Goal: Task Accomplishment & Management: Complete application form

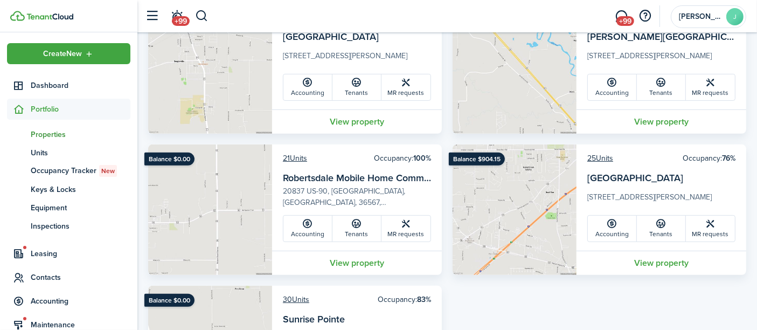
scroll to position [419, 0]
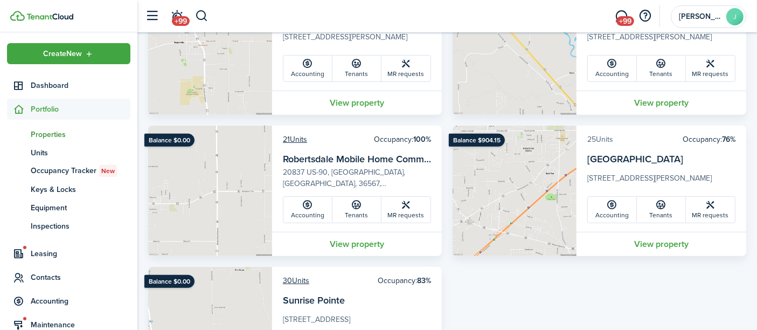
click at [599, 138] on link "25 Units" at bounding box center [600, 139] width 26 height 11
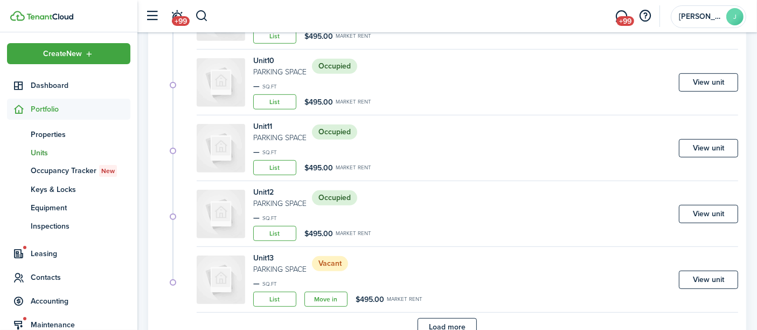
scroll to position [700, 0]
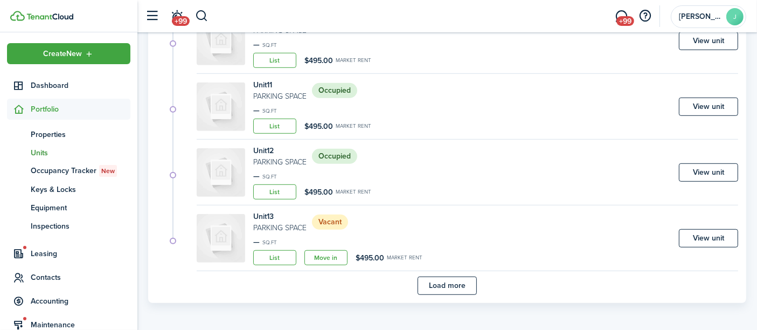
click at [432, 281] on button "Load more" at bounding box center [447, 285] width 59 height 18
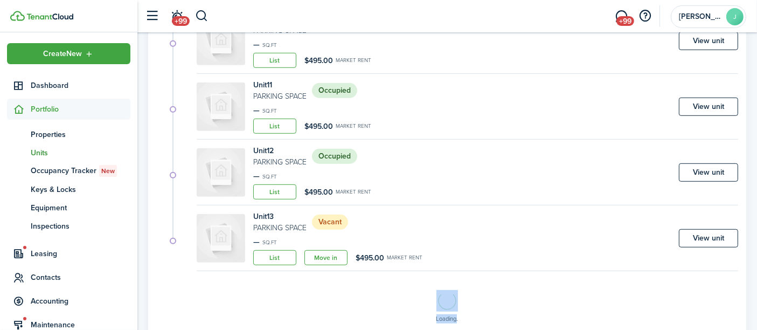
click at [432, 281] on div "Loading" at bounding box center [447, 309] width 582 height 66
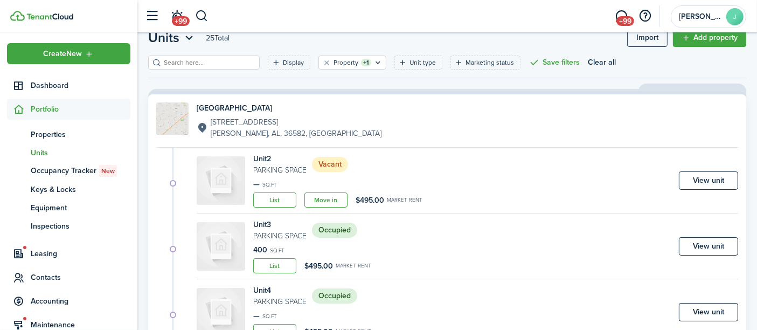
scroll to position [0, 0]
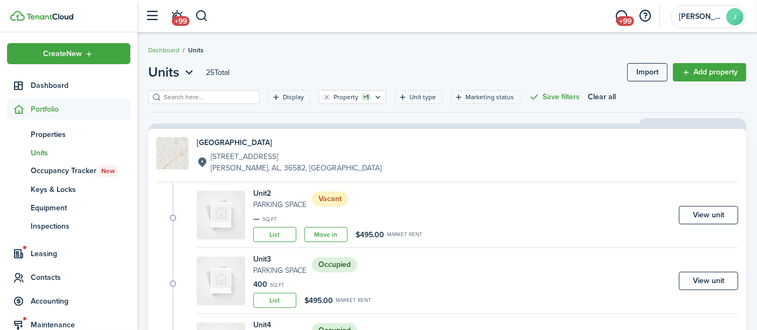
click at [335, 235] on link "Move in" at bounding box center [325, 234] width 43 height 15
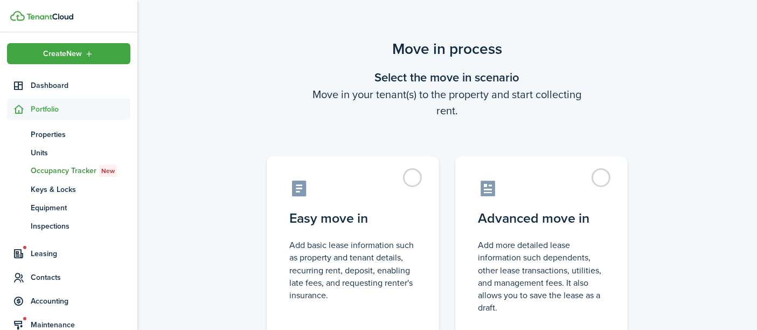
click at [316, 222] on control-radio-card-title "Easy move in" at bounding box center [352, 218] width 127 height 19
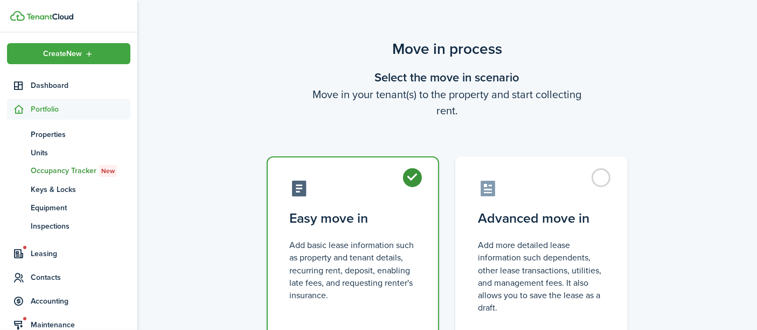
radio input "true"
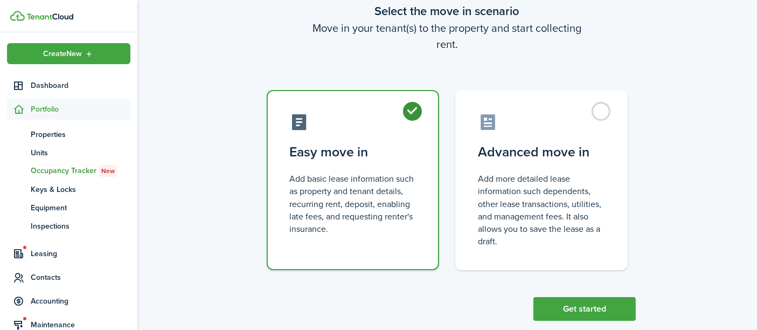
scroll to position [86, 0]
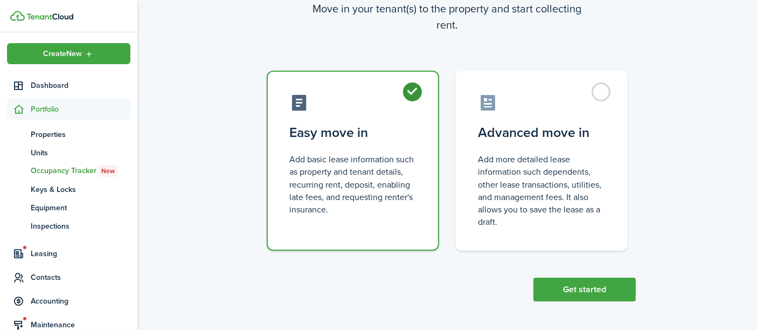
click at [577, 287] on button "Get started" at bounding box center [584, 289] width 102 height 24
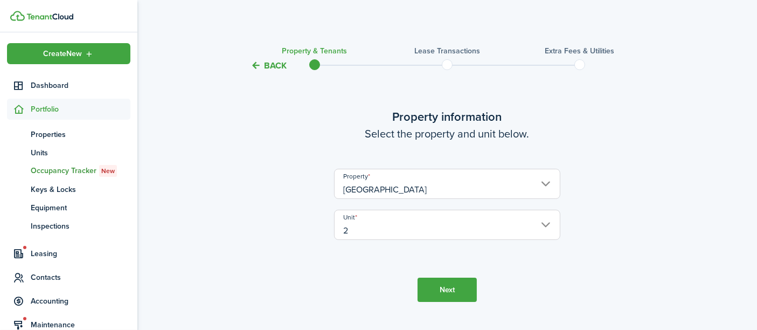
click at [434, 287] on button "Next" at bounding box center [447, 289] width 59 height 24
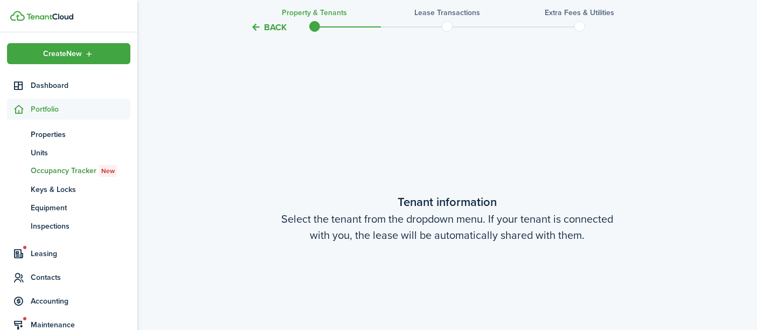
click at [434, 287] on lease-wizard-tenant "Tenant information Select the tenant from the dropdown menu. If your tenant is …" at bounding box center [447, 252] width 453 height 118
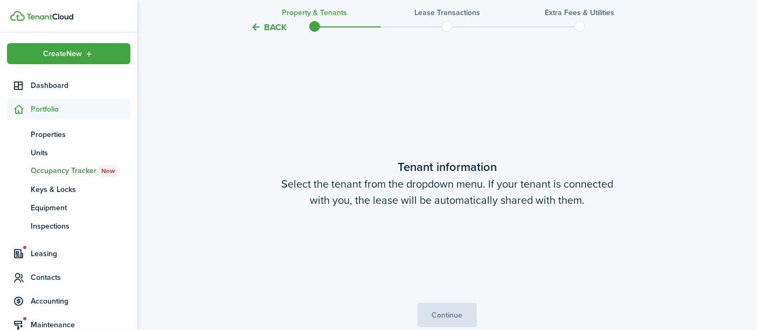
scroll to position [280, 0]
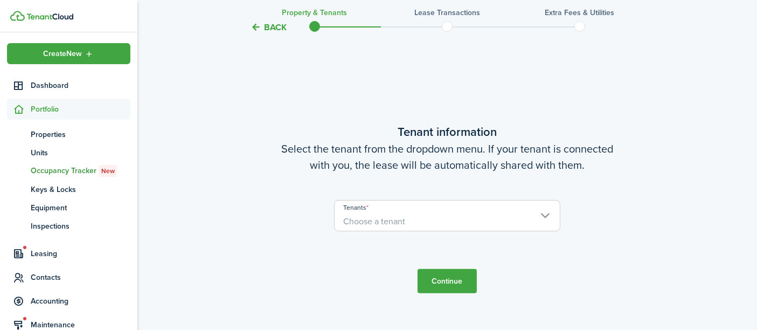
click at [411, 219] on span "Choose a tenant" at bounding box center [447, 221] width 225 height 18
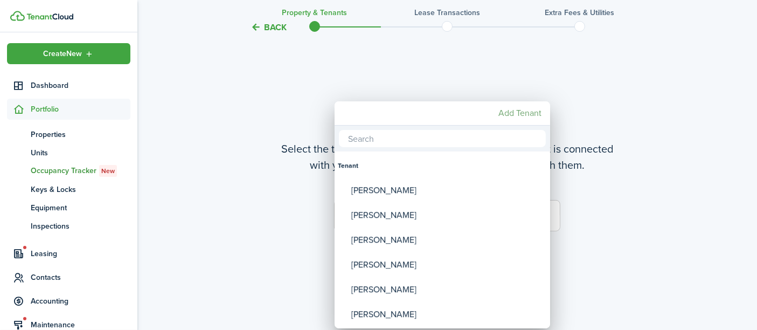
click at [524, 113] on mbsc-button "Add Tenant" at bounding box center [520, 112] width 52 height 19
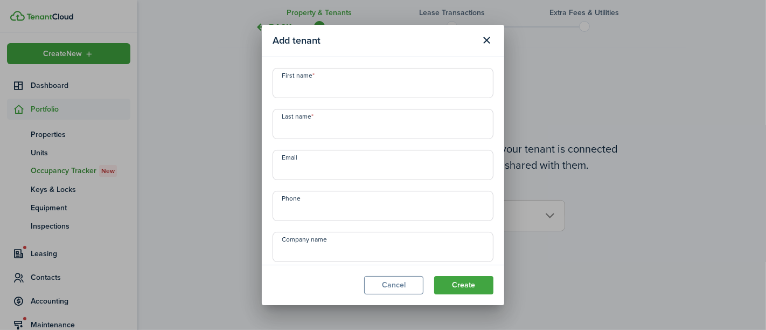
click at [315, 82] on input "First name" at bounding box center [383, 83] width 221 height 30
type input "[PERSON_NAME]"
paste input "[EMAIL_ADDRESS][DOMAIN_NAME]"
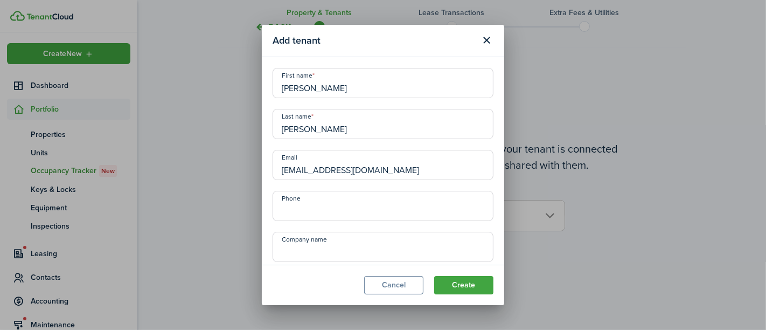
type input "[EMAIL_ADDRESS][DOMAIN_NAME]"
type input "[PHONE_NUMBER]"
click at [452, 288] on button "Create" at bounding box center [463, 285] width 59 height 18
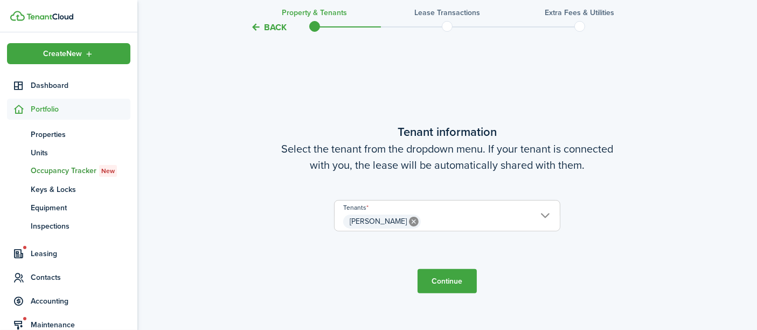
click at [454, 282] on button "Continue" at bounding box center [447, 281] width 59 height 24
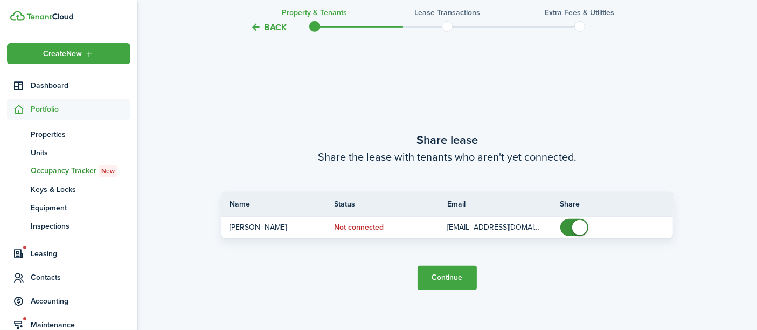
scroll to position [610, 0]
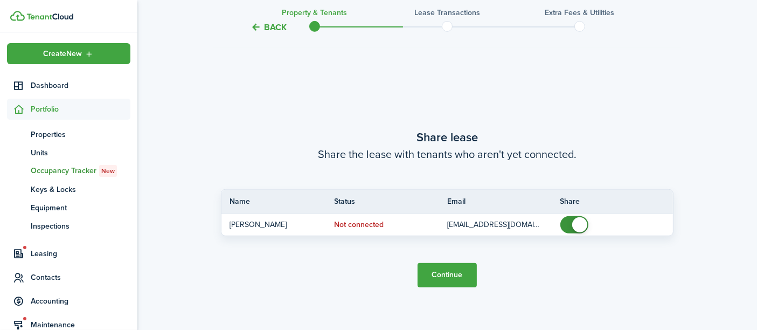
click at [460, 273] on button "Continue" at bounding box center [447, 275] width 59 height 24
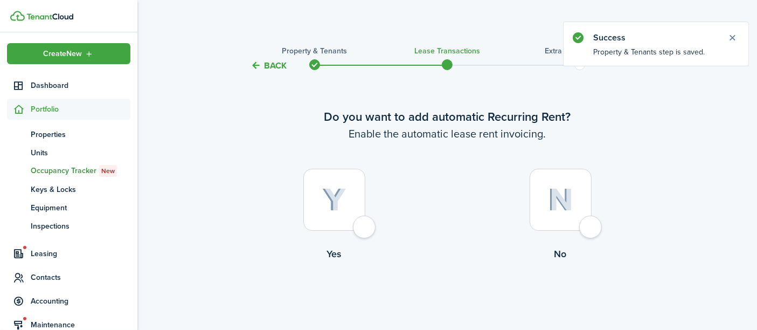
click at [330, 204] on img at bounding box center [334, 200] width 24 height 24
radio input "true"
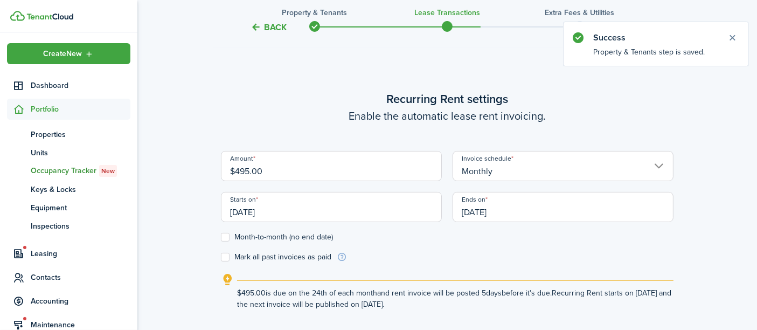
scroll to position [296, 0]
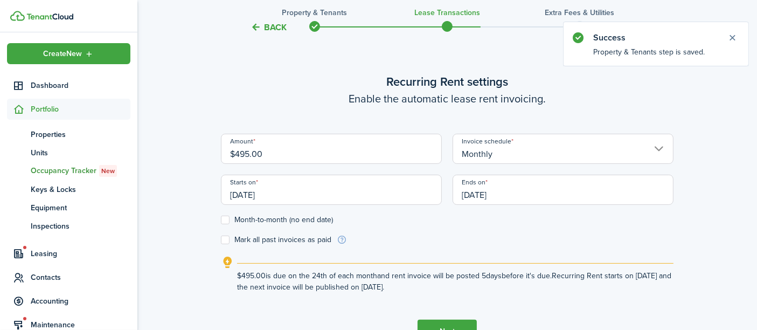
click at [287, 196] on input "[DATE]" at bounding box center [331, 190] width 221 height 30
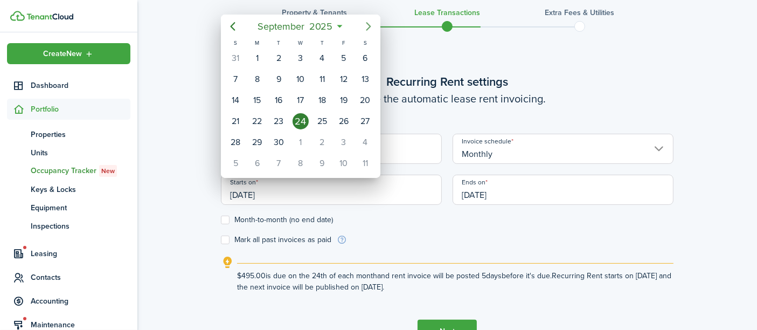
click at [370, 24] on icon "Next page" at bounding box center [368, 26] width 13 height 13
click at [302, 54] on div "1" at bounding box center [301, 58] width 16 height 16
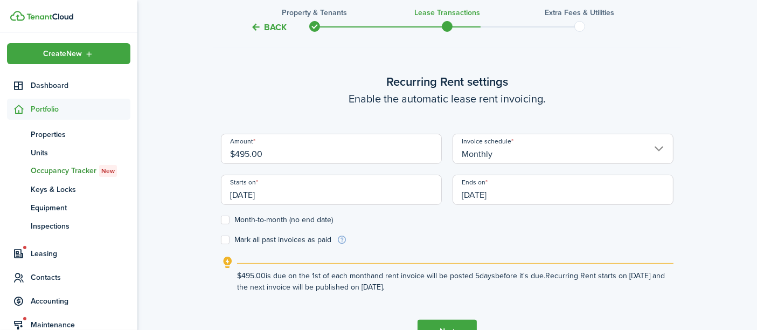
click at [284, 195] on input "[DATE]" at bounding box center [331, 190] width 221 height 30
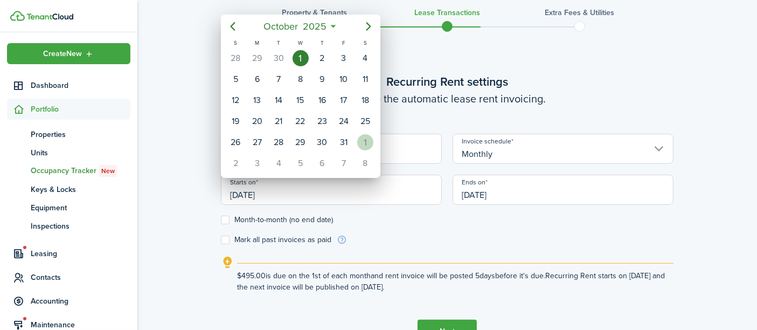
click at [367, 139] on div "1" at bounding box center [365, 142] width 16 height 16
type input "[DATE]"
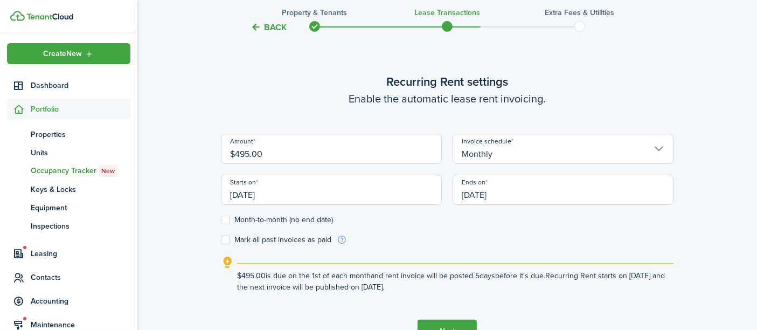
scroll to position [0, 0]
click at [259, 218] on label "Month-to-month (no end date)" at bounding box center [277, 220] width 112 height 9
click at [221, 219] on input "Month-to-month (no end date)" at bounding box center [220, 219] width 1 height 1
checkbox input "true"
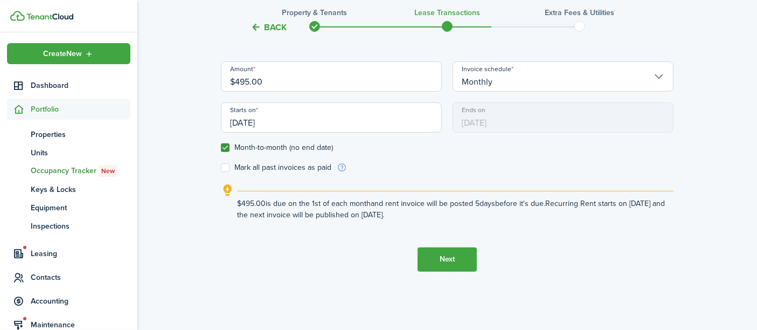
click at [446, 255] on button "Next" at bounding box center [447, 259] width 59 height 24
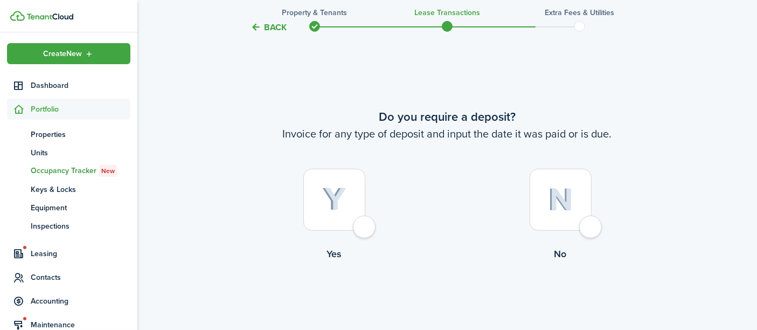
scroll to position [626, 0]
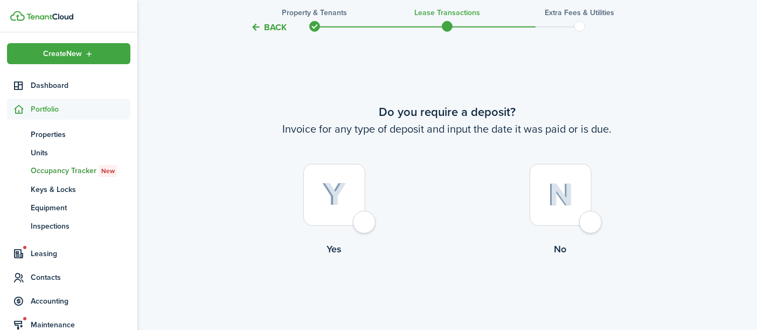
click at [335, 179] on div at bounding box center [334, 195] width 62 height 62
radio input "true"
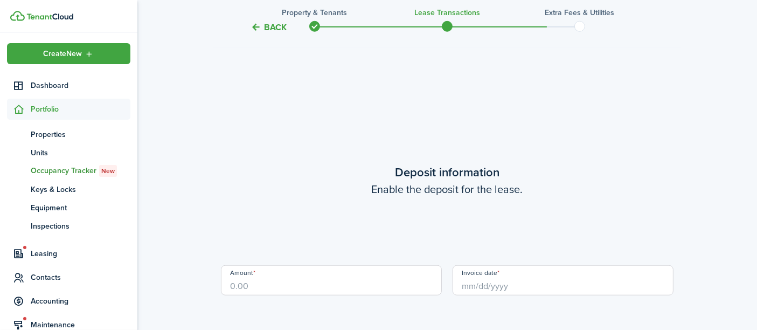
scroll to position [956, 0]
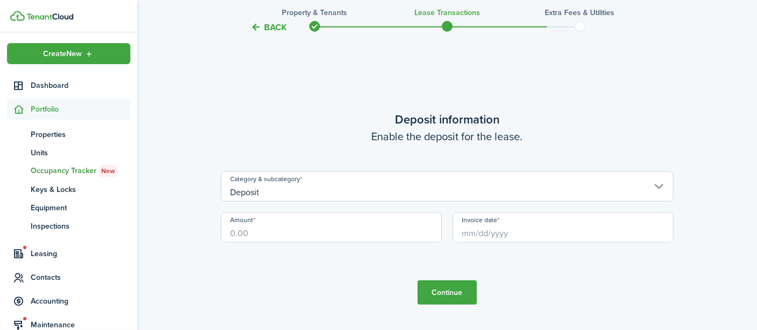
click at [319, 230] on input "Amount" at bounding box center [331, 227] width 221 height 30
click at [458, 237] on input "Invoice date" at bounding box center [563, 227] width 221 height 30
type input "$250.00"
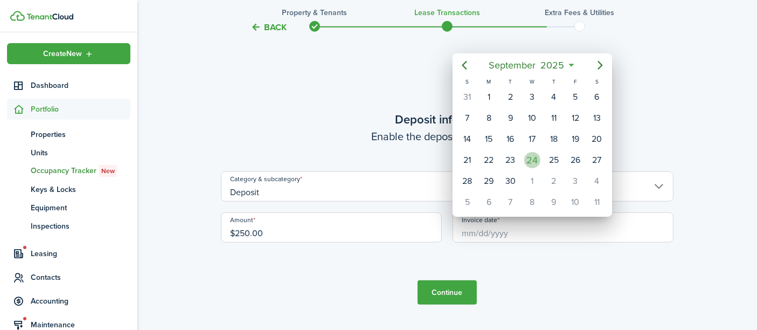
click at [537, 158] on div "24" at bounding box center [532, 160] width 16 height 16
type input "[DATE]"
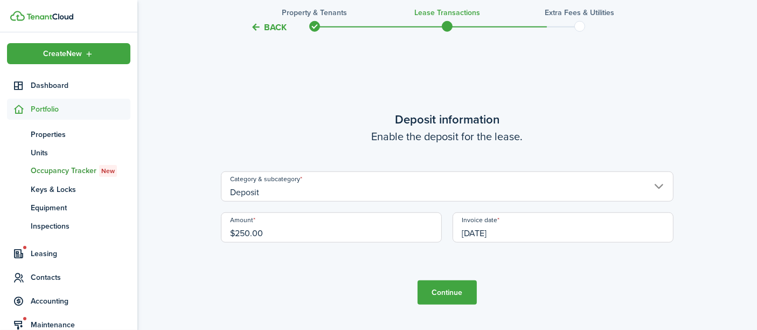
click at [438, 290] on button "Continue" at bounding box center [447, 292] width 59 height 24
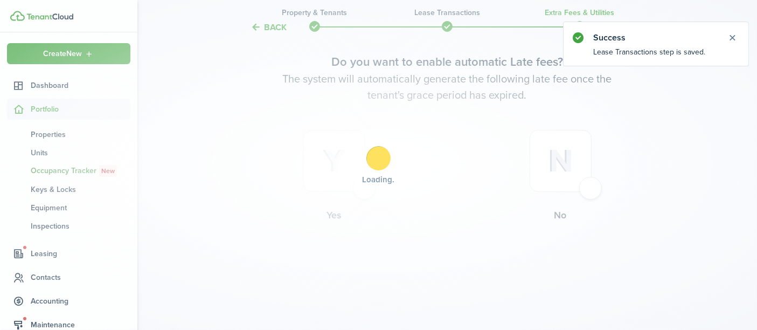
scroll to position [0, 0]
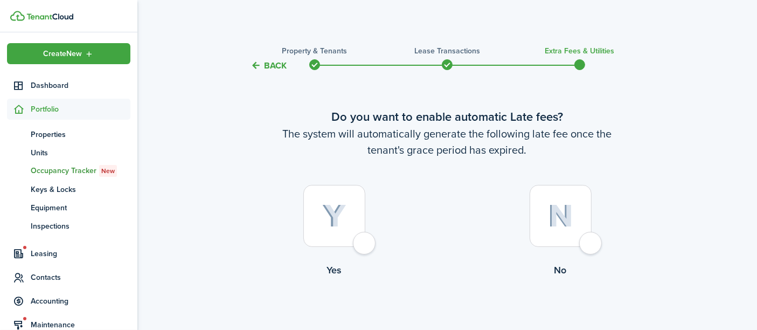
click at [325, 211] on img at bounding box center [334, 216] width 24 height 24
radio input "true"
click at [325, 211] on tc-wizard-step "Do you want to enable automatic Late fees? The system will automatically genera…" at bounding box center [447, 220] width 453 height 269
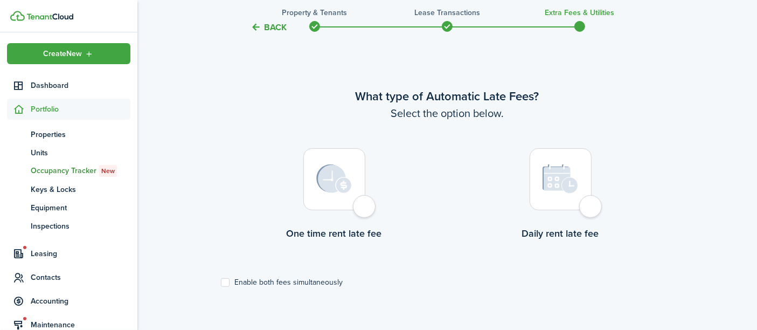
scroll to position [313, 0]
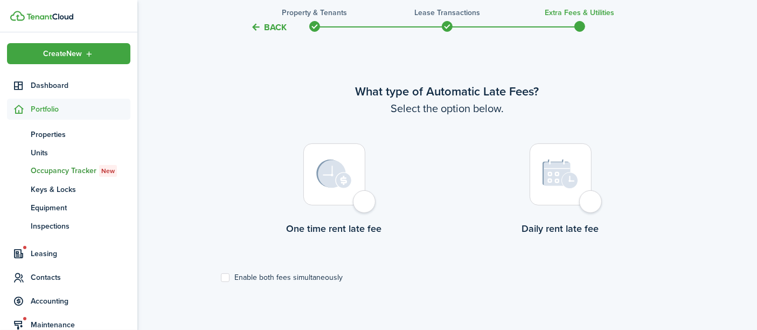
click at [288, 281] on label "Enable both fees simultaneously" at bounding box center [282, 277] width 122 height 9
click at [221, 277] on input "Enable both fees simultaneously" at bounding box center [220, 277] width 1 height 1
checkbox input "true"
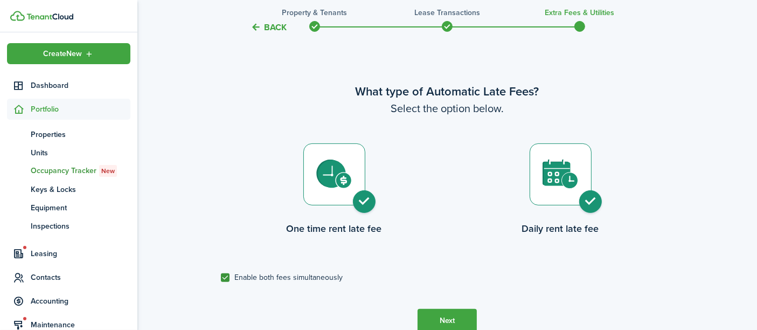
click at [435, 321] on button "Next" at bounding box center [447, 321] width 59 height 24
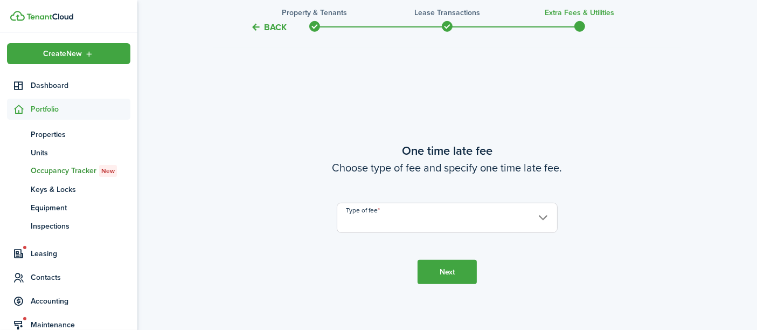
scroll to position [642, 0]
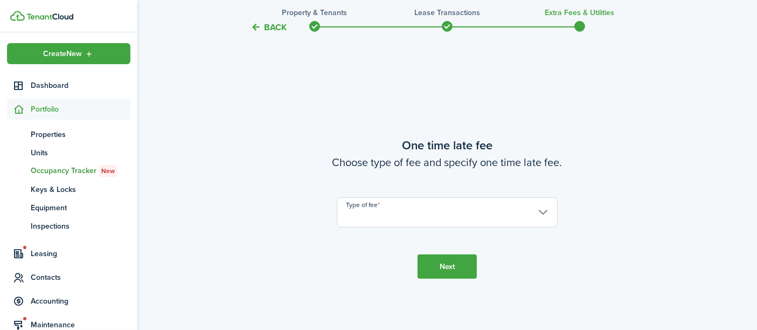
click at [391, 219] on input "Type of fee" at bounding box center [447, 212] width 221 height 30
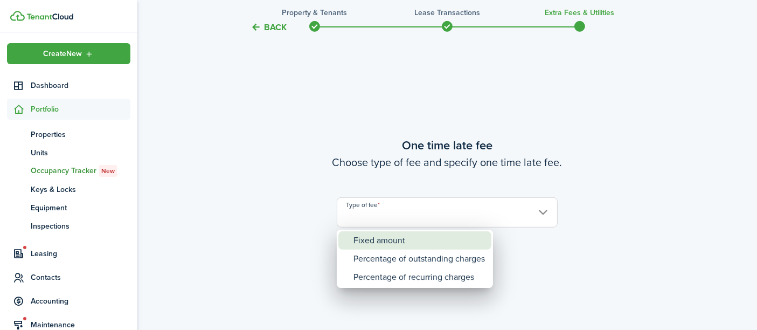
click at [394, 244] on div "Fixed amount" at bounding box center [418, 240] width 131 height 18
type input "Fixed amount"
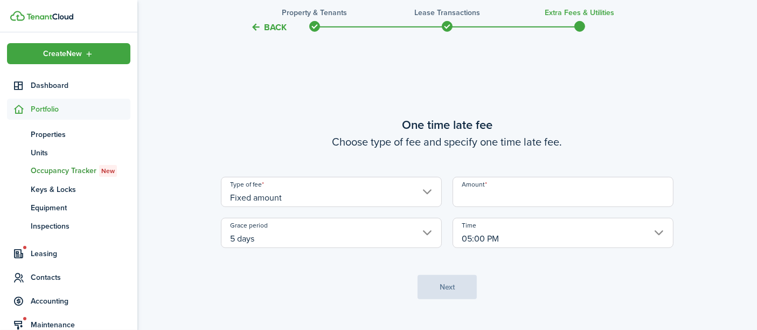
click at [498, 191] on input "Amount" at bounding box center [563, 192] width 221 height 30
type input "$50.00"
click at [450, 282] on button "Next" at bounding box center [447, 287] width 59 height 24
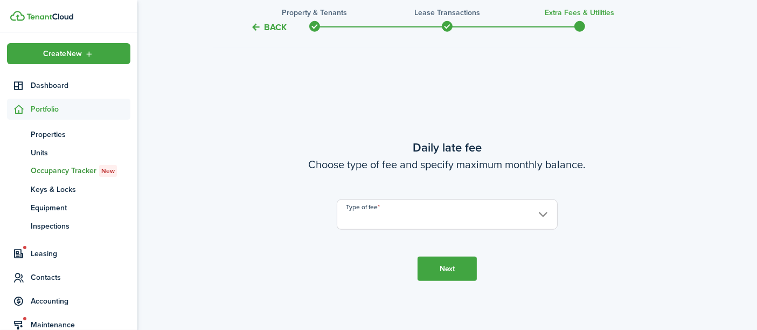
scroll to position [973, 0]
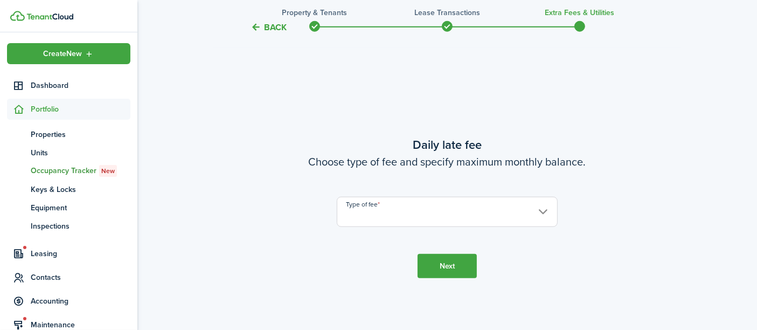
click at [432, 213] on input "Type of fee" at bounding box center [447, 212] width 221 height 30
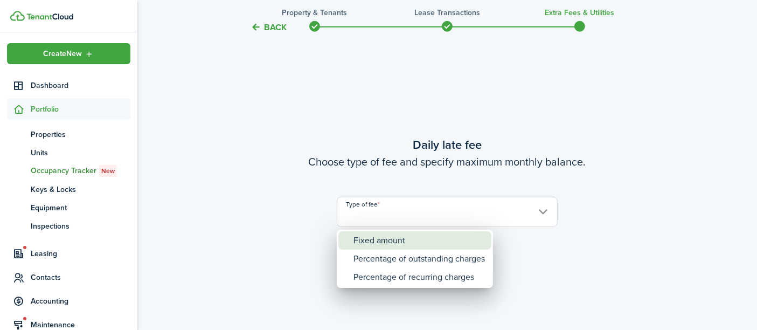
click at [430, 240] on div "Fixed amount" at bounding box center [418, 240] width 131 height 18
type input "Fixed amount"
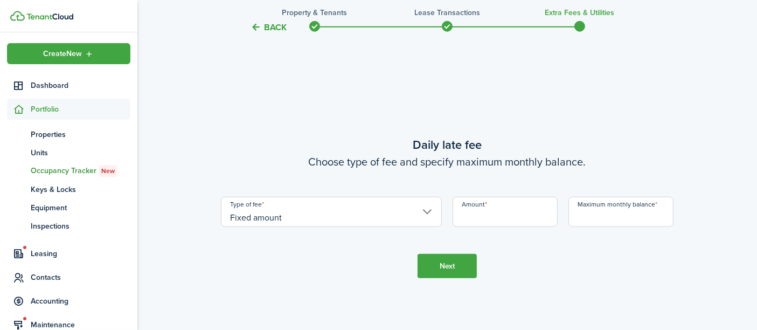
click at [463, 221] on input "Amount" at bounding box center [505, 212] width 105 height 30
drag, startPoint x: 464, startPoint y: 221, endPoint x: 468, endPoint y: 225, distance: 5.7
click at [466, 223] on input "Amount" at bounding box center [505, 212] width 105 height 30
click at [570, 214] on input "Maximum monthly balance" at bounding box center [620, 212] width 105 height 30
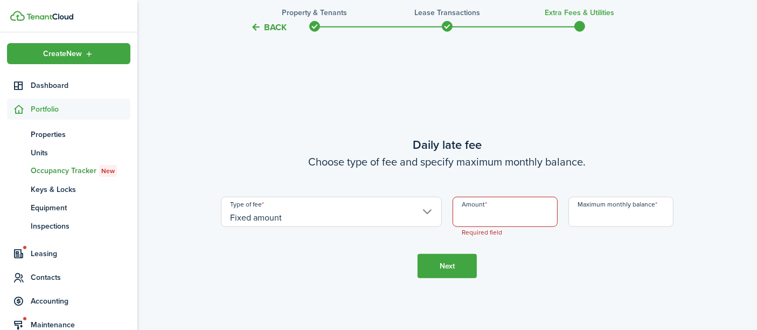
click at [502, 223] on input "Amount" at bounding box center [505, 212] width 105 height 30
type input "$10.00"
click at [581, 214] on input "Maximum monthly balance" at bounding box center [620, 212] width 105 height 30
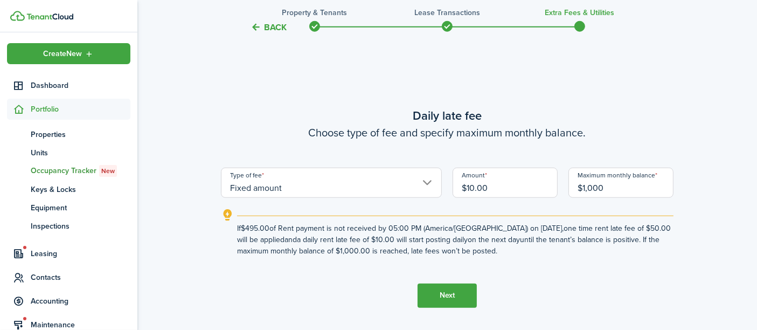
type input "$1,000.00"
click at [452, 303] on button "Next" at bounding box center [447, 295] width 59 height 24
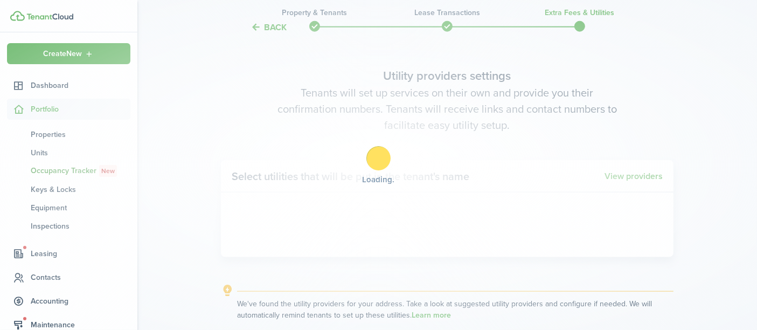
scroll to position [1302, 0]
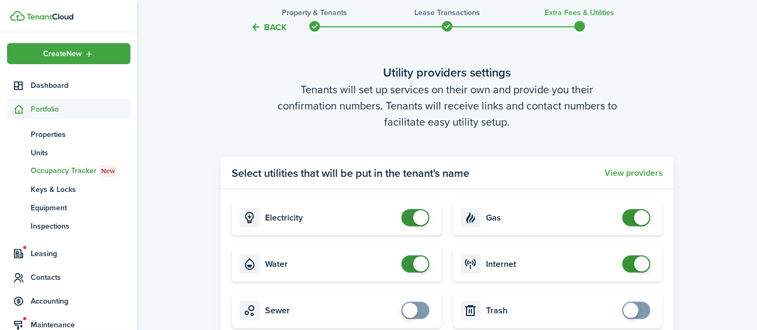
checkbox input "false"
click at [421, 221] on span at bounding box center [420, 217] width 15 height 15
checkbox input "false"
click at [420, 265] on span at bounding box center [420, 263] width 15 height 15
checkbox input "false"
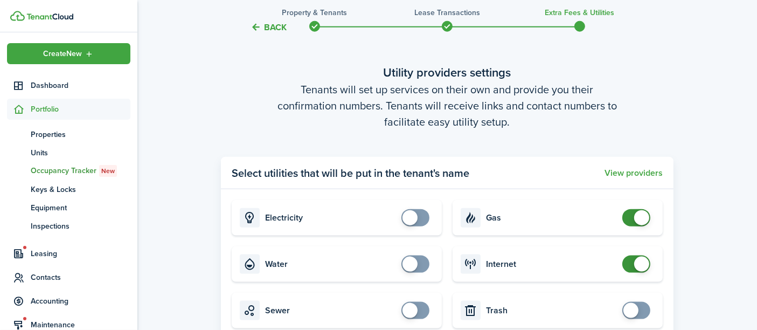
click at [640, 219] on span at bounding box center [641, 217] width 15 height 15
checkbox input "false"
click at [643, 264] on span at bounding box center [641, 263] width 15 height 15
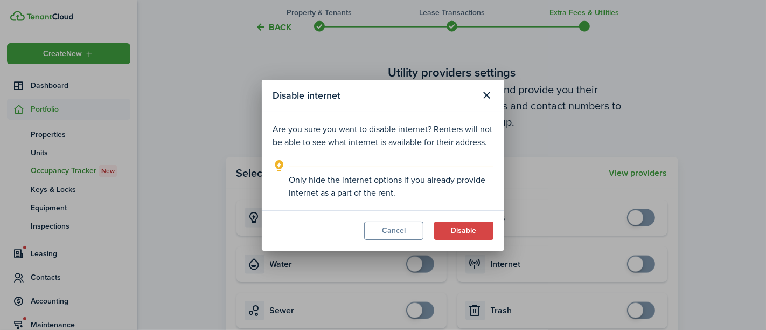
click at [480, 233] on button "Disable" at bounding box center [463, 230] width 59 height 18
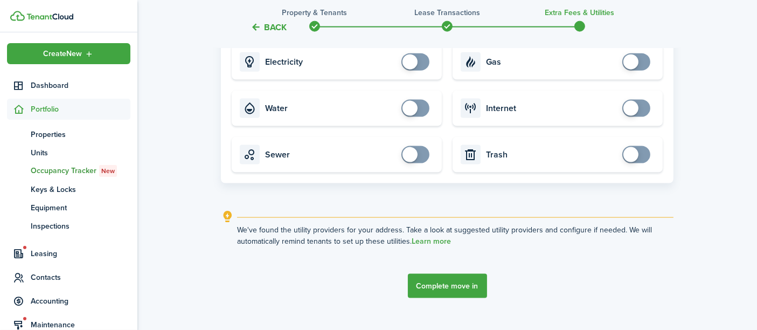
scroll to position [1477, 0]
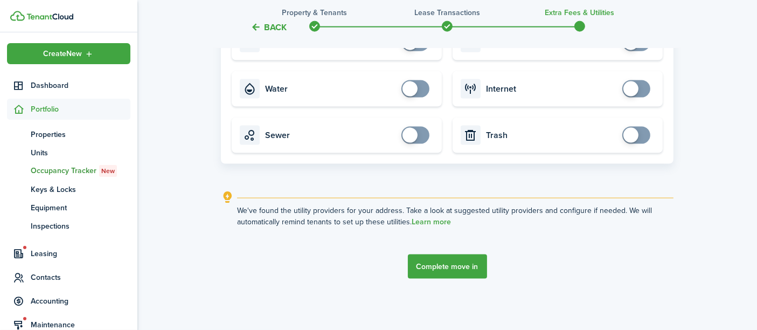
click at [466, 259] on button "Complete move in" at bounding box center [447, 266] width 79 height 24
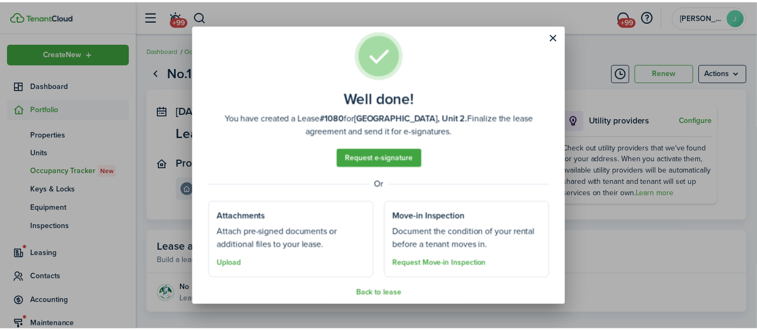
scroll to position [24, 0]
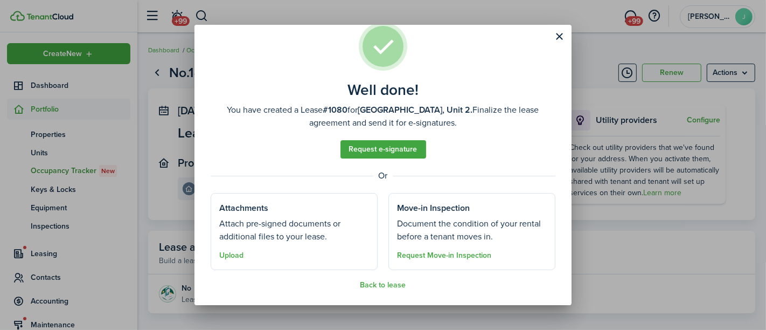
click at [383, 284] on button "Back to lease" at bounding box center [383, 285] width 46 height 9
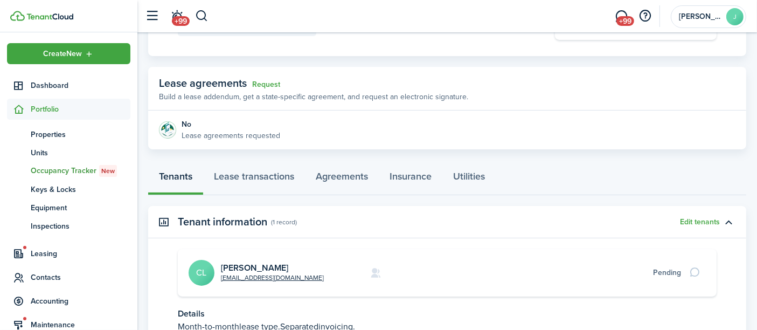
scroll to position [239, 0]
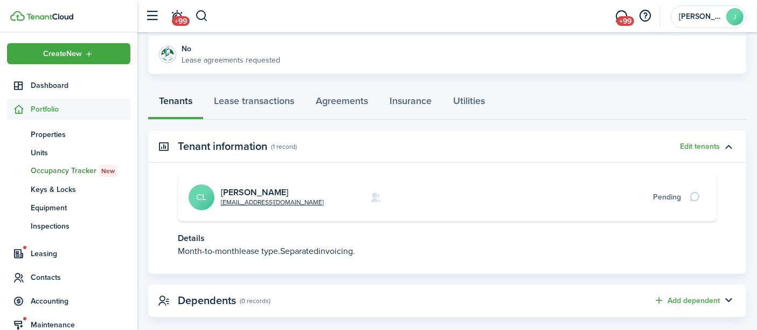
click at [252, 190] on link "[PERSON_NAME]" at bounding box center [254, 192] width 67 height 12
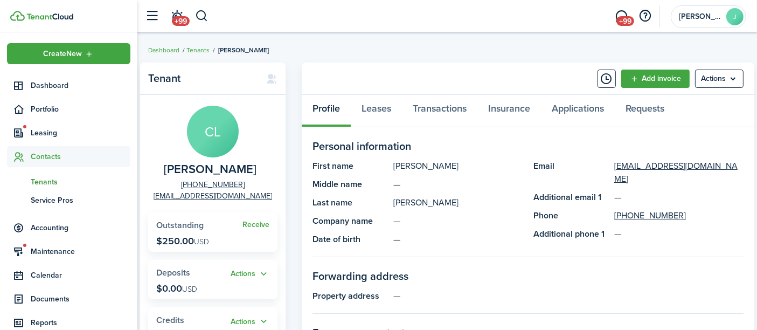
click at [651, 79] on link "Add invoice" at bounding box center [655, 79] width 68 height 18
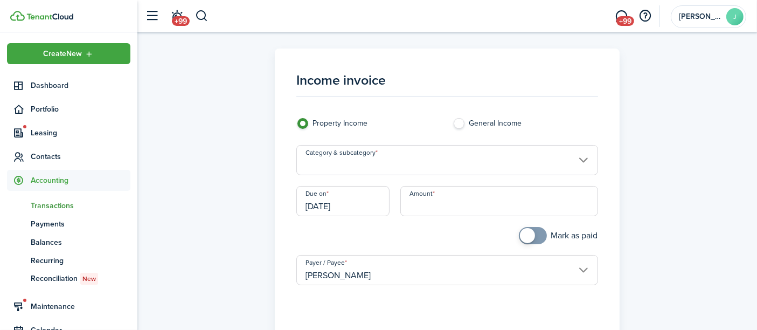
click at [414, 204] on input "Amount" at bounding box center [498, 201] width 197 height 30
type input "$495.00"
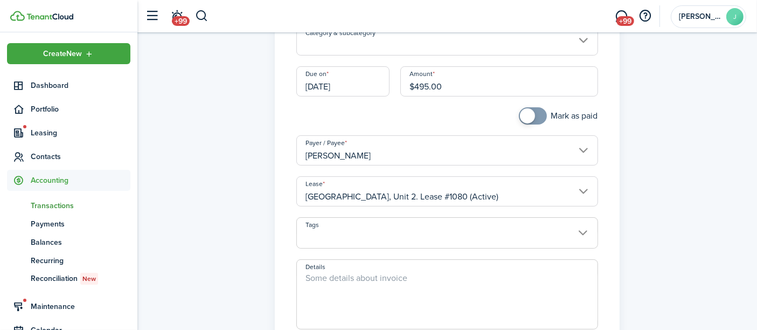
click at [353, 280] on textarea "Details" at bounding box center [447, 298] width 300 height 52
click at [327, 44] on input "Category & subcategory" at bounding box center [446, 40] width 301 height 30
type textarea "Rent 9/24-10/24"
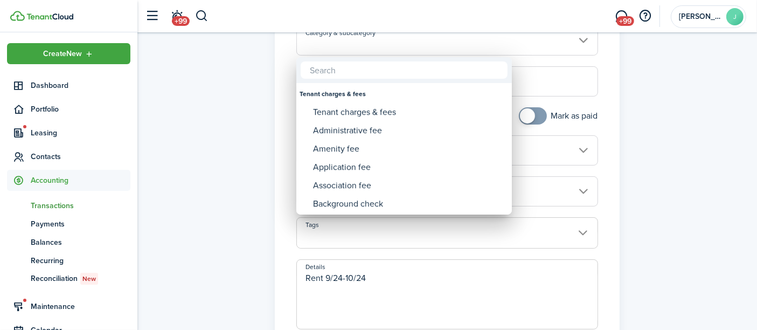
click at [280, 86] on div at bounding box center [378, 165] width 929 height 502
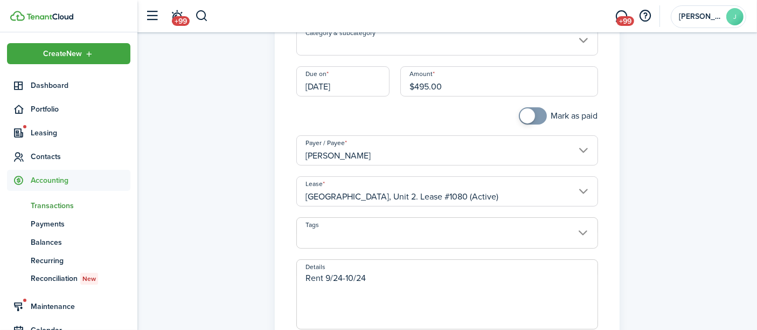
scroll to position [0, 0]
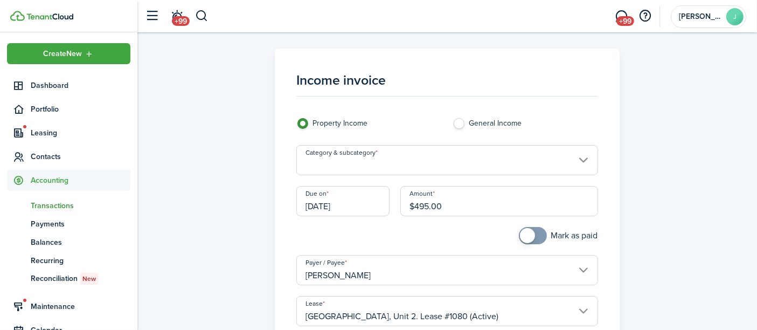
click at [330, 165] on input "Category & subcategory" at bounding box center [446, 160] width 301 height 30
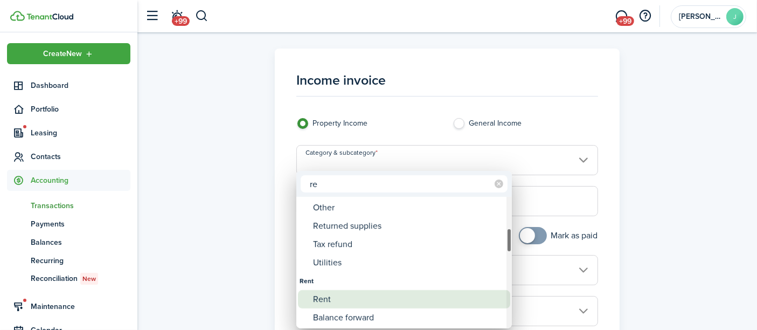
type input "re"
click at [318, 298] on div "Rent" at bounding box center [408, 299] width 191 height 18
type input "Rent"
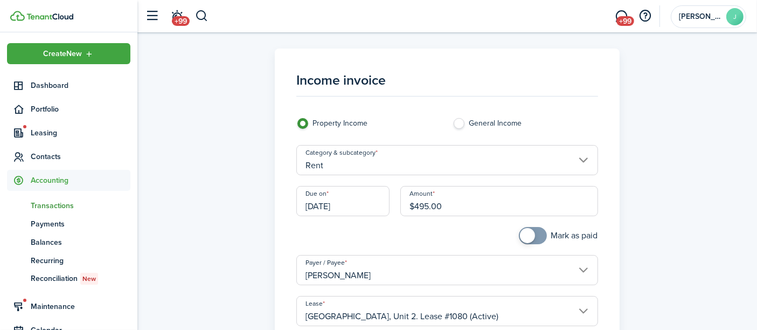
click at [330, 237] on div at bounding box center [369, 241] width 156 height 28
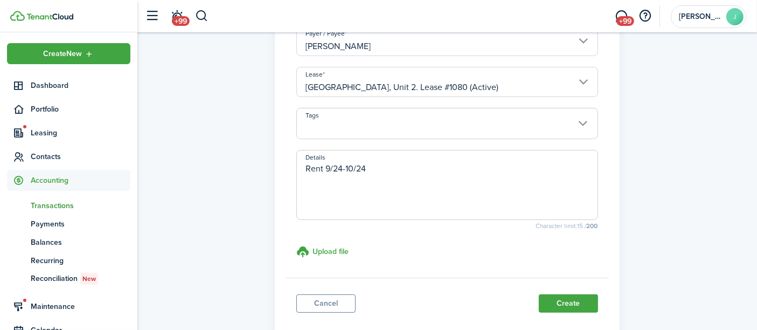
scroll to position [294, 0]
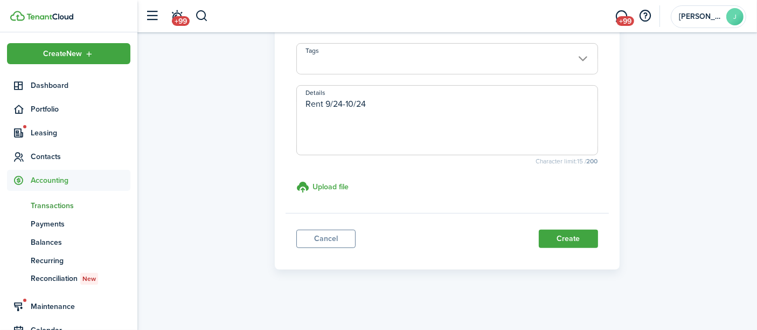
click at [582, 233] on button "Create" at bounding box center [568, 239] width 59 height 18
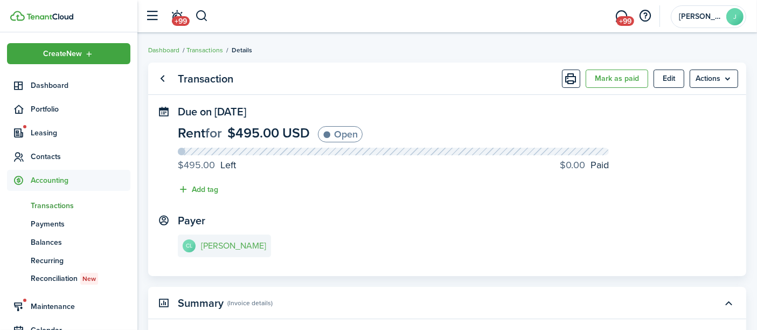
click at [240, 243] on e-details-info-title "[PERSON_NAME]" at bounding box center [233, 246] width 65 height 10
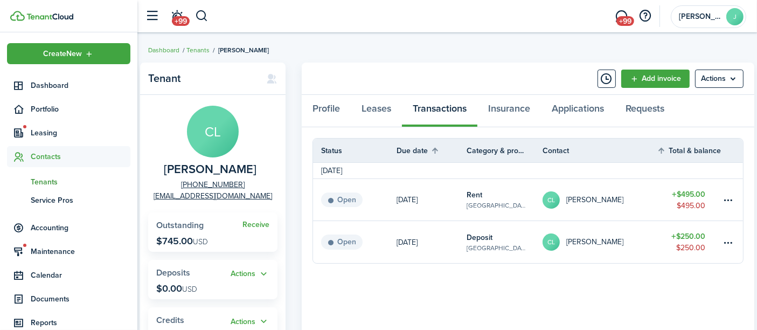
click at [68, 225] on span "Accounting" at bounding box center [81, 227] width 100 height 11
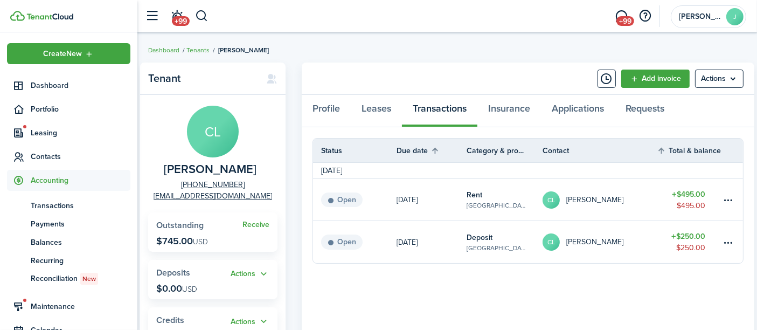
click at [628, 22] on span "+99" at bounding box center [625, 21] width 18 height 10
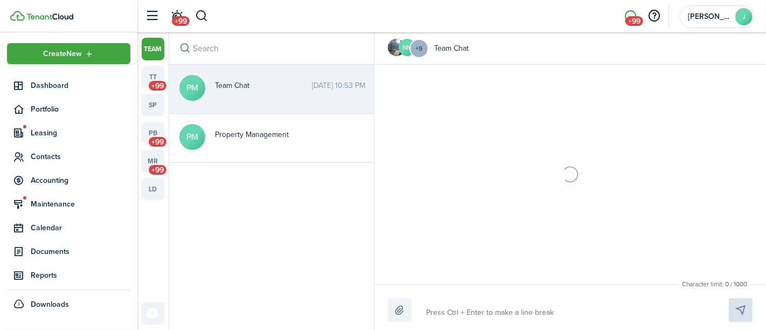
scroll to position [1319, 0]
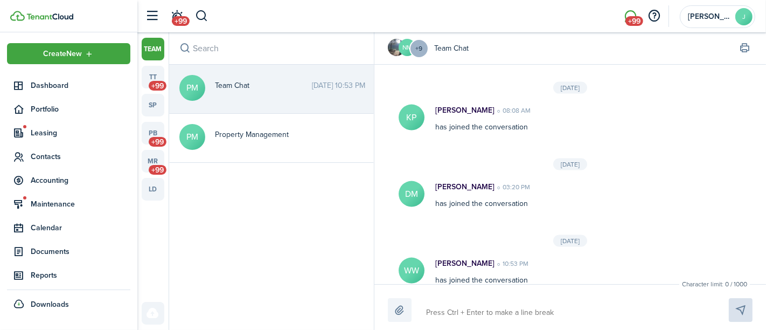
click at [152, 76] on link "tt +99" at bounding box center [153, 77] width 23 height 23
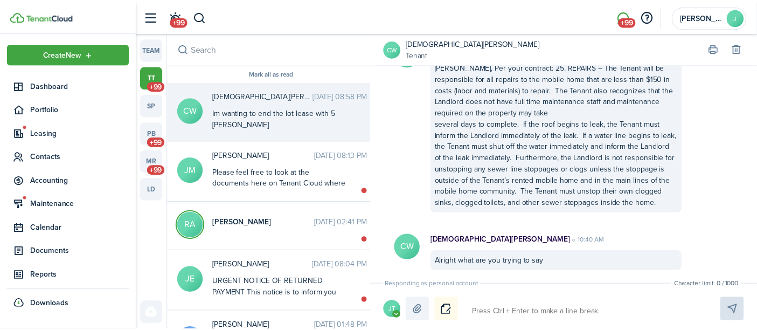
scroll to position [1926, 0]
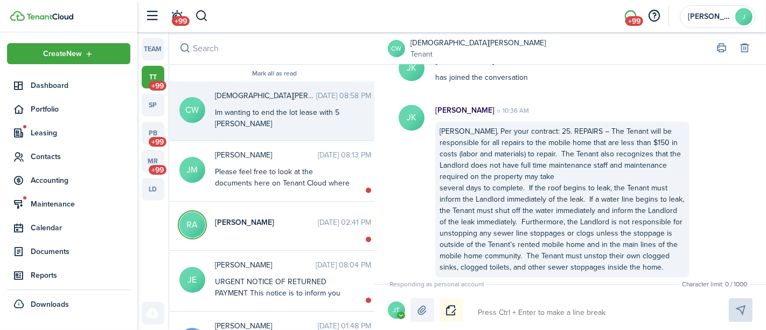
click at [41, 85] on span "Dashboard" at bounding box center [81, 85] width 100 height 11
